Goal: Contribute content: Contribute content

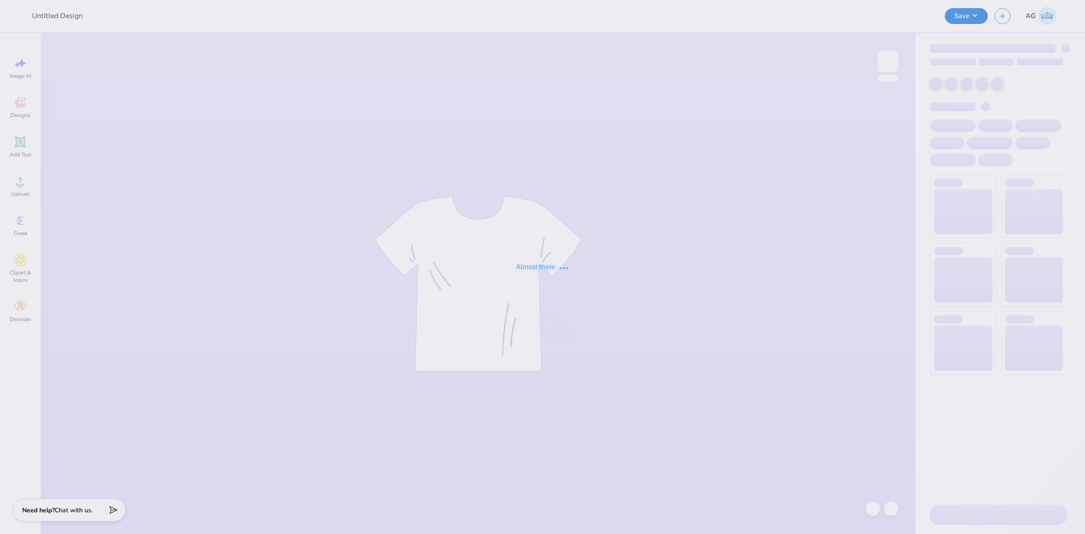
type input "Ascend Fall shirts 2025"
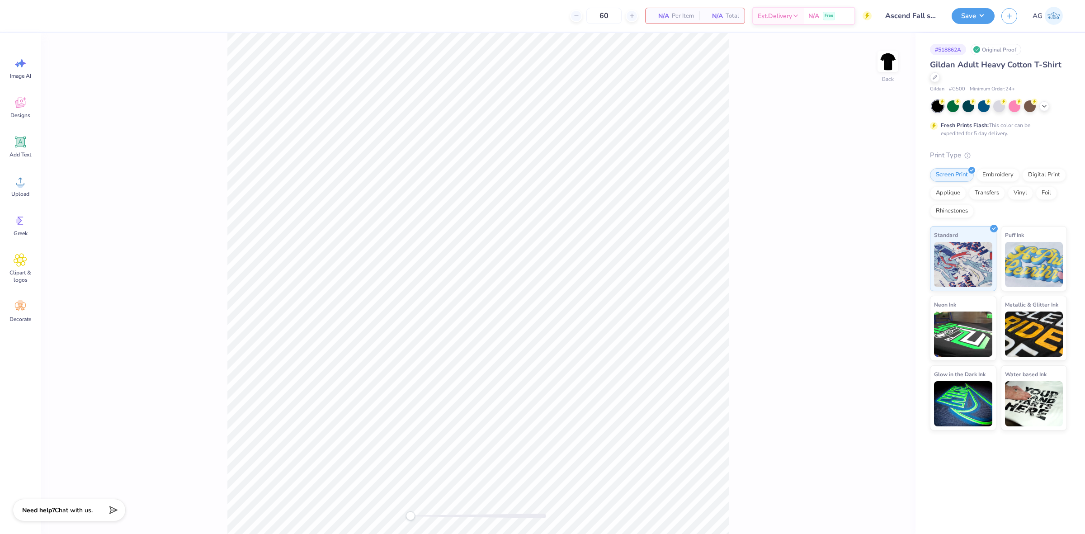
click at [169, 231] on div "Back" at bounding box center [478, 283] width 875 height 501
click at [916, 40] on div "# 518862A Original Proof Gildan Adult Heavy Cotton T-Shirt Gildan # G500 Minimu…" at bounding box center [999, 231] width 169 height 397
click at [25, 195] on span "Upload" at bounding box center [20, 193] width 18 height 7
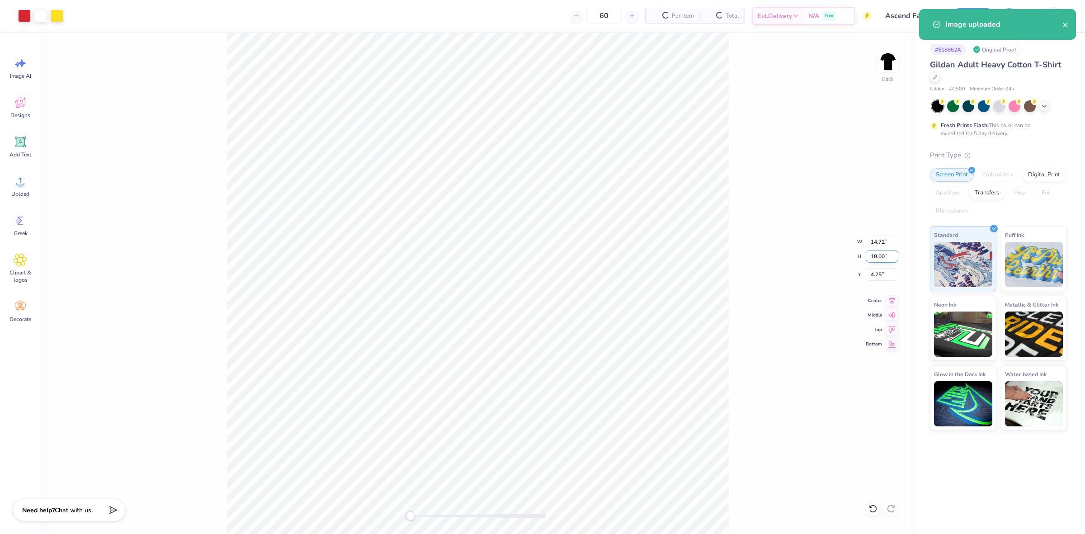
click at [874, 257] on input "18.00" at bounding box center [882, 256] width 33 height 13
type input "4"
type input "3.27"
type input "4.00"
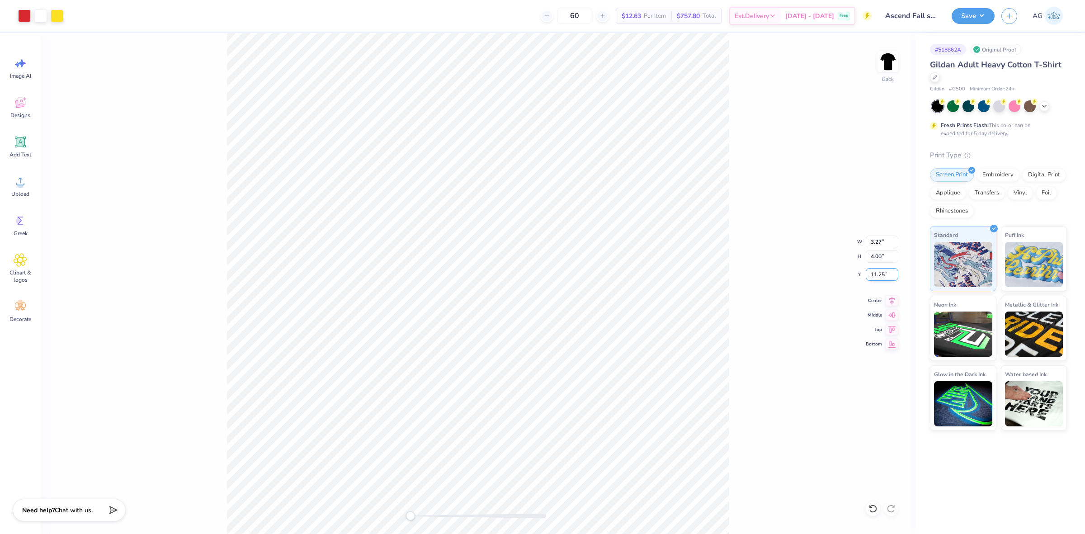
click at [888, 273] on input "11.25" at bounding box center [882, 274] width 33 height 13
type input "3"
drag, startPoint x: 410, startPoint y: 512, endPoint x: 422, endPoint y: 513, distance: 11.8
click at [421, 513] on div "Accessibility label" at bounding box center [416, 515] width 9 height 9
click at [878, 259] on input "4.00" at bounding box center [882, 256] width 33 height 13
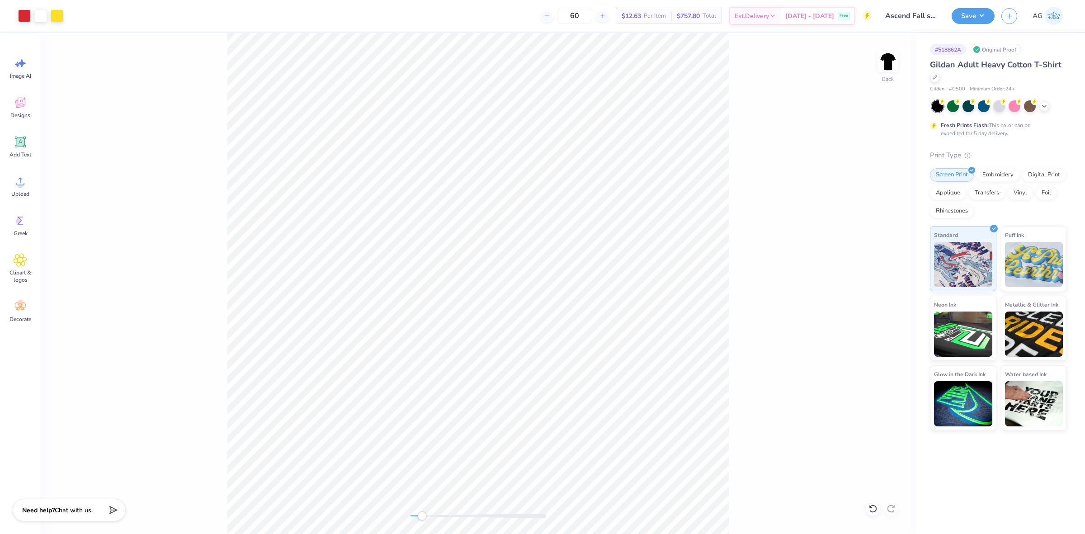
click at [426, 520] on div "Back" at bounding box center [478, 283] width 875 height 501
click at [556, 527] on div "Back" at bounding box center [478, 283] width 875 height 501
click at [536, 520] on div at bounding box center [478, 515] width 136 height 9
click at [478, 507] on div "Back W 3.27 3.27 " H 4.00 4.00 " Y 3.00 3.00 " Center Middle Top Bottom" at bounding box center [478, 283] width 875 height 501
click at [886, 260] on input "4.00" at bounding box center [882, 256] width 33 height 13
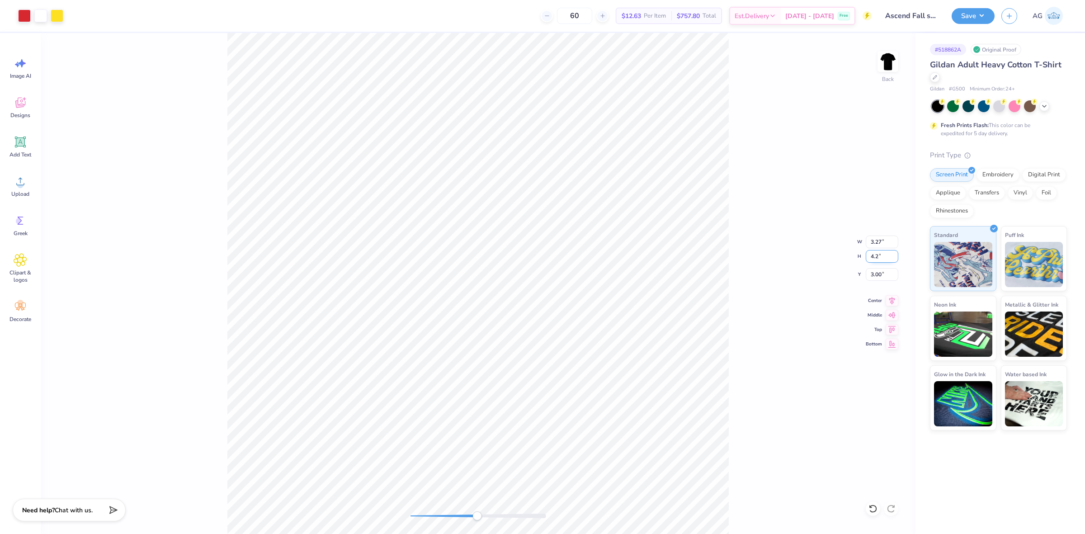
type input "4.2"
type input "3.44"
type input "4.20"
type input "2.90"
drag, startPoint x: 477, startPoint y: 518, endPoint x: 468, endPoint y: 516, distance: 9.2
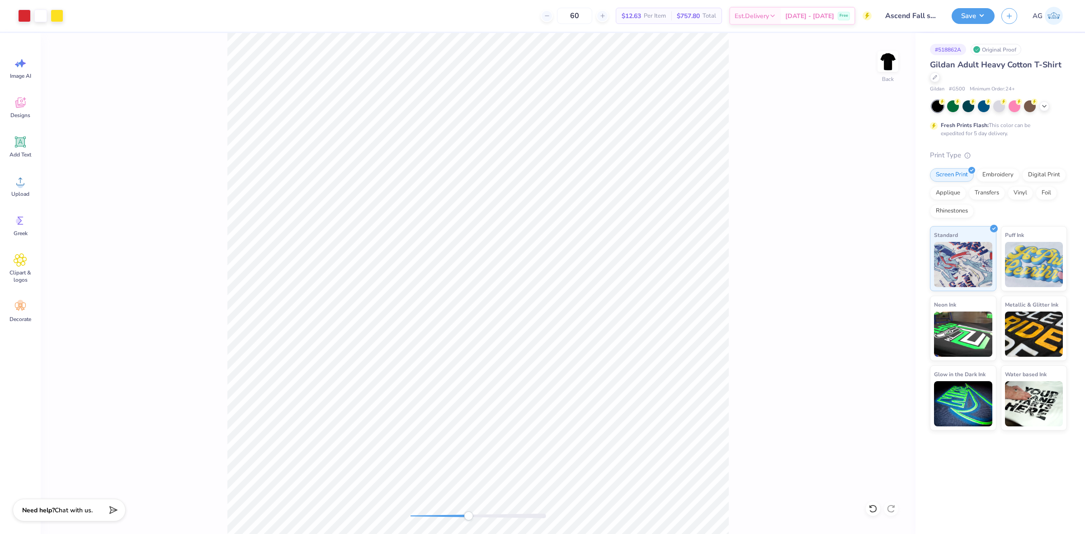
click at [468, 516] on div "Accessibility label" at bounding box center [468, 515] width 9 height 9
click at [434, 503] on div "Back" at bounding box center [478, 283] width 875 height 501
click at [500, 510] on div "Back W 3.44 3.44 " H 4.20 4.20 " Y 2.90 2.90 " Center Middle Top Bottom" at bounding box center [478, 283] width 875 height 501
click at [334, 478] on div "Back" at bounding box center [478, 283] width 875 height 501
click at [29, 187] on div "Upload" at bounding box center [20, 186] width 33 height 34
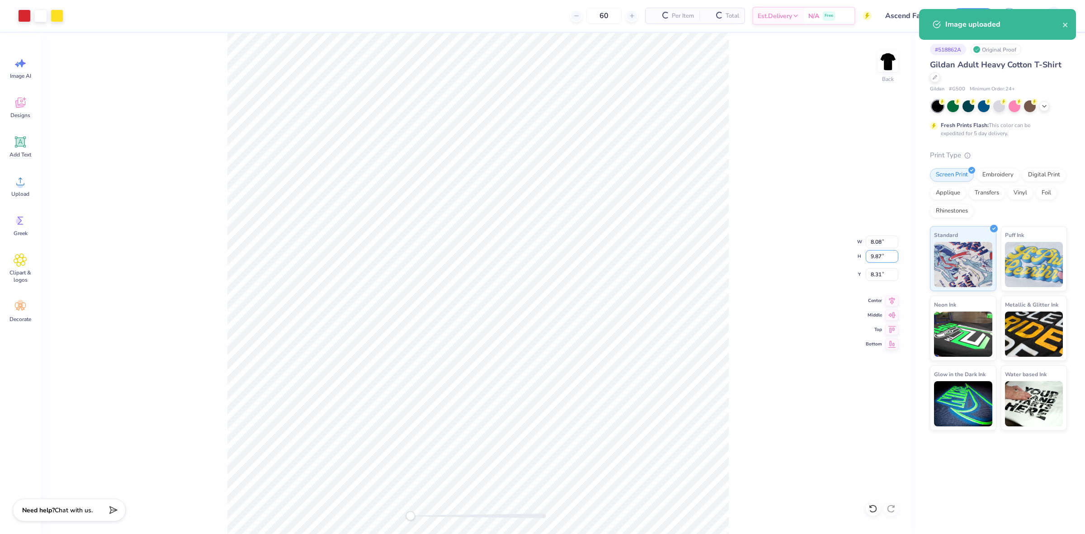
click at [866, 260] on input "9.87" at bounding box center [882, 256] width 33 height 13
type input "4.3"
type input "3.52"
type input "4.30"
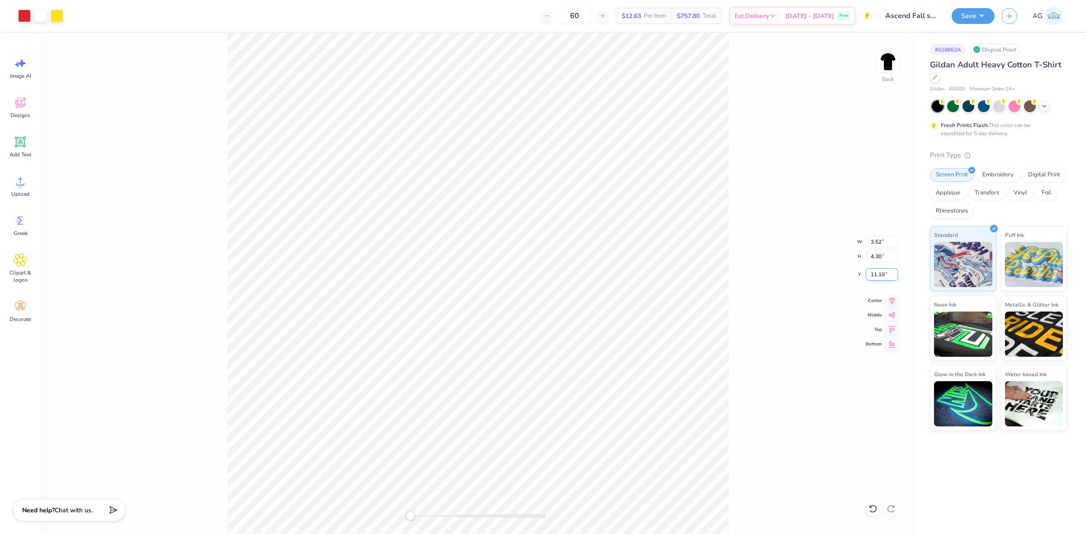
click at [883, 274] on input "11.10" at bounding box center [882, 274] width 33 height 13
type input "3"
click at [795, 224] on div "Back W 3.52 3.52 " H 4.30 4.30 " Y 3.00 3.00 " Center Middle Top Bottom" at bounding box center [478, 283] width 875 height 501
click at [970, 28] on div "Save AG" at bounding box center [1017, 16] width 133 height 32
click at [970, 12] on button "Save" at bounding box center [972, 15] width 43 height 16
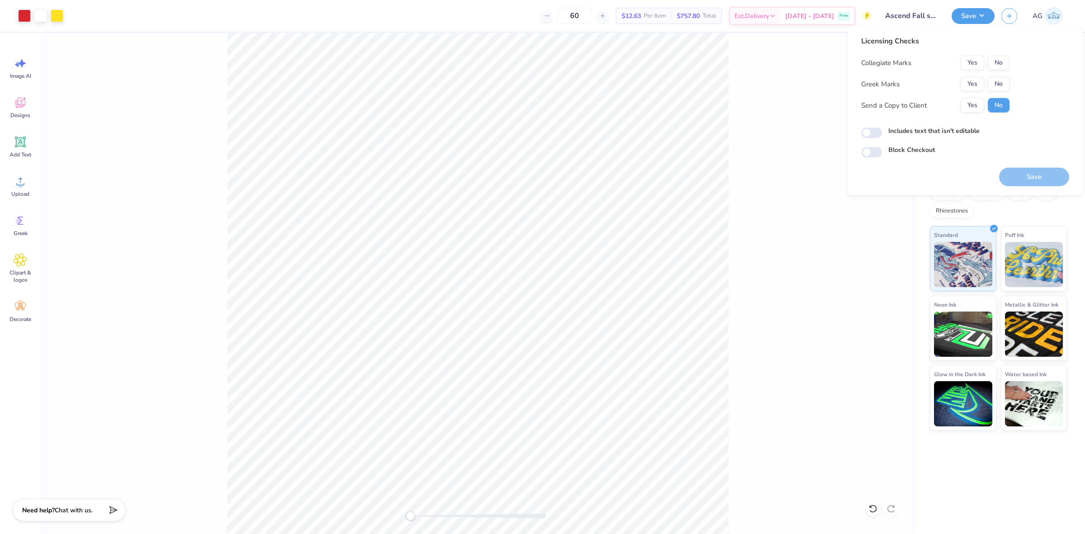
click at [1003, 71] on div "Collegiate Marks Yes No Greek Marks Yes No Send a Copy to Client Yes No" at bounding box center [935, 84] width 148 height 57
click at [996, 59] on button "No" at bounding box center [999, 63] width 22 height 14
click at [873, 129] on input "Includes text that isn't editable" at bounding box center [871, 132] width 21 height 11
checkbox input "true"
click at [1007, 83] on button "No" at bounding box center [999, 84] width 22 height 14
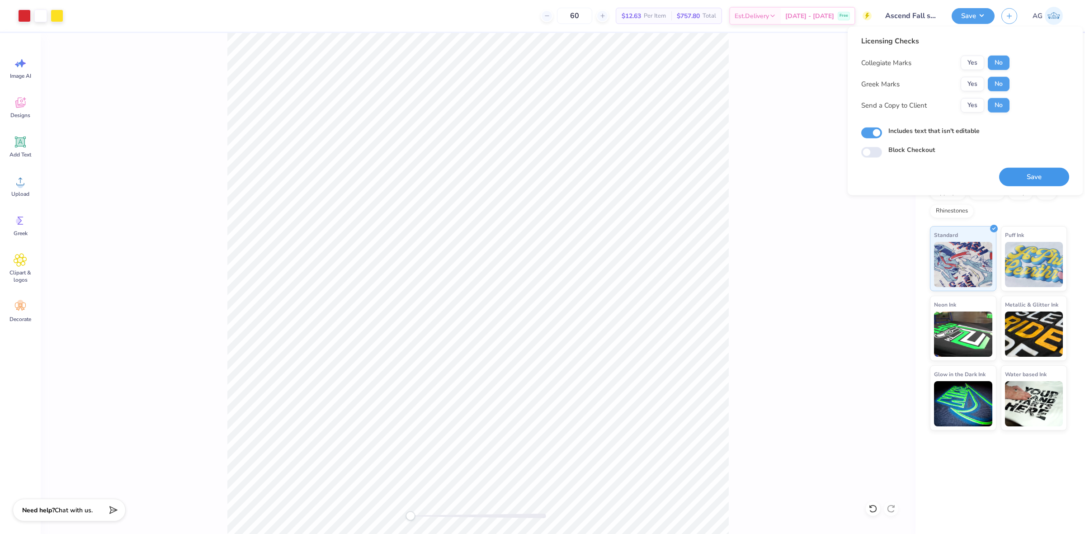
click at [1014, 182] on button "Save" at bounding box center [1034, 177] width 70 height 19
